Goal: Information Seeking & Learning: Find specific fact

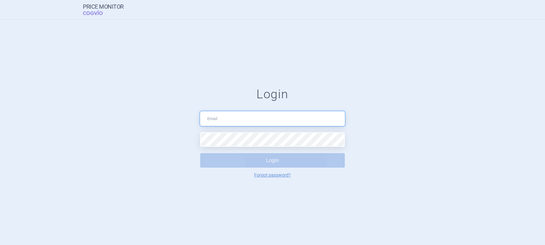
type input "[PERSON_NAME][EMAIL_ADDRESS][DOMAIN_NAME]"
click at [274, 161] on button "Login" at bounding box center [272, 160] width 145 height 14
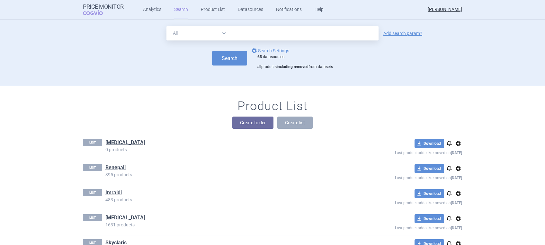
click at [272, 30] on input "text" at bounding box center [304, 33] width 148 height 14
type input "eribulin"
click at [219, 62] on button "Search" at bounding box center [229, 58] width 35 height 14
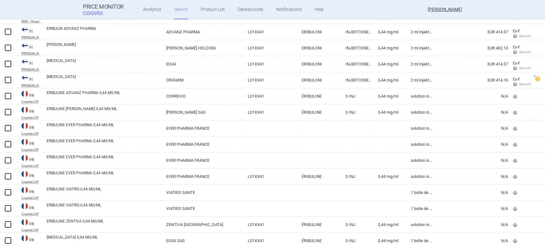
scroll to position [1524, 0]
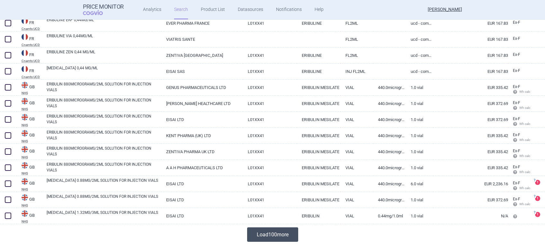
click at [273, 232] on button "Load 100 more" at bounding box center [272, 235] width 51 height 14
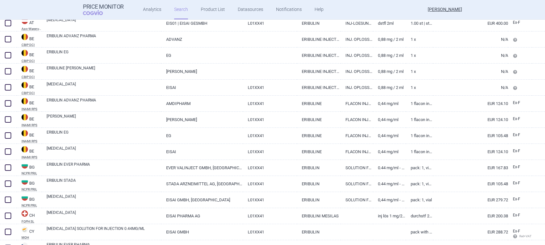
scroll to position [0, 0]
